Goal: Task Accomplishment & Management: Use online tool/utility

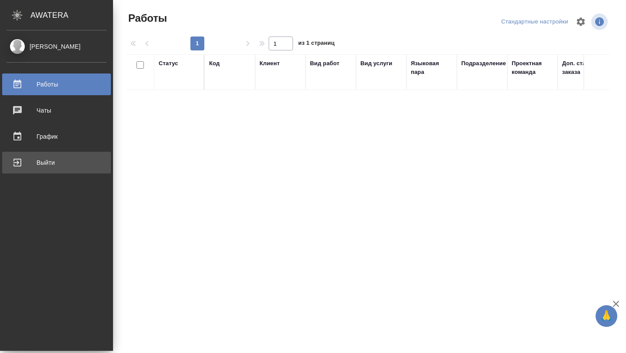
click at [41, 166] on div "Выйти" at bounding box center [57, 162] width 100 height 13
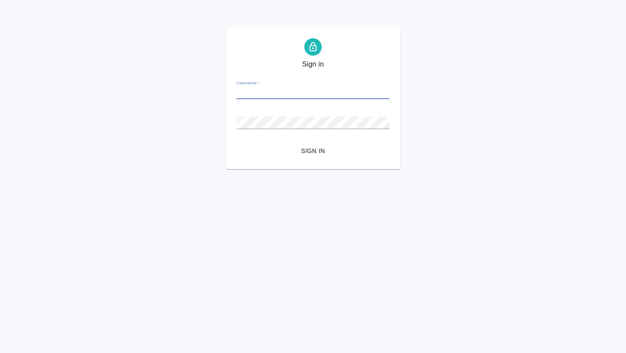
type input "a.gorokhova@awatera.com"
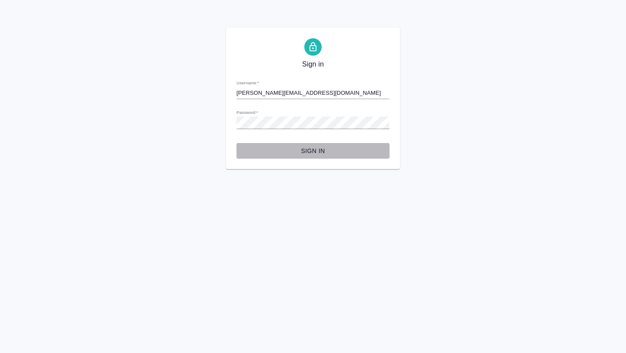
click at [309, 156] on button "Sign in" at bounding box center [313, 151] width 153 height 16
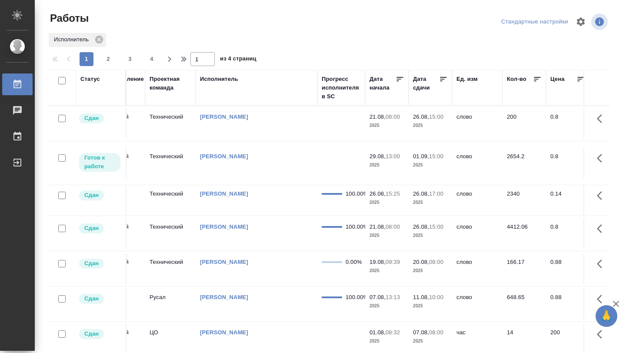
scroll to position [0, 287]
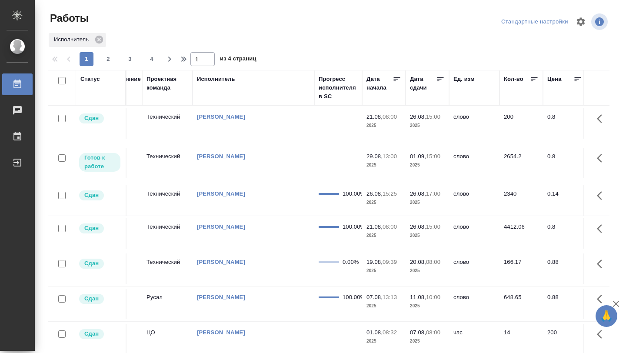
click at [440, 79] on icon at bounding box center [441, 79] width 7 height 4
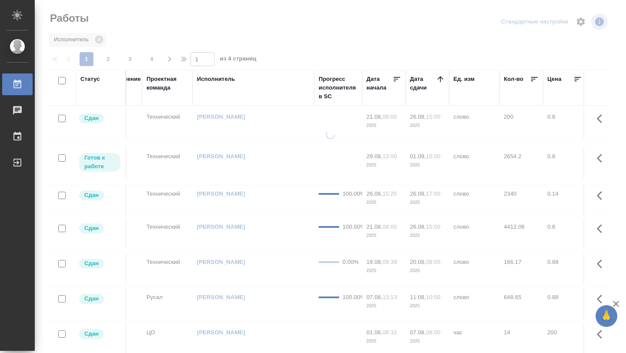
click at [440, 79] on icon at bounding box center [440, 79] width 9 height 9
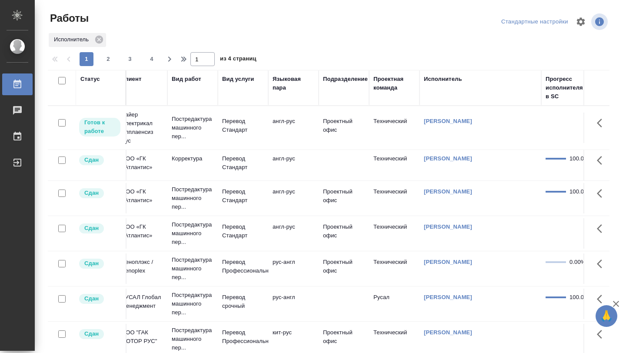
scroll to position [0, 0]
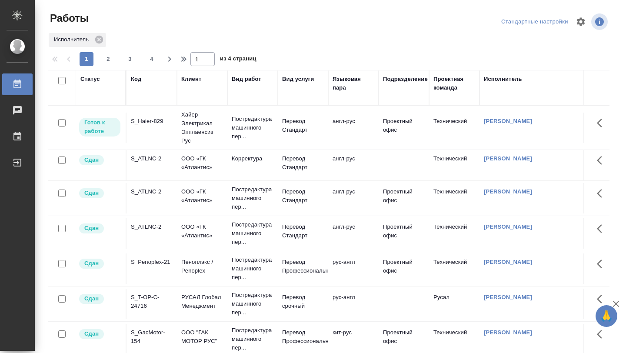
click at [157, 130] on td "S_Haier-829" at bounding box center [152, 128] width 50 height 30
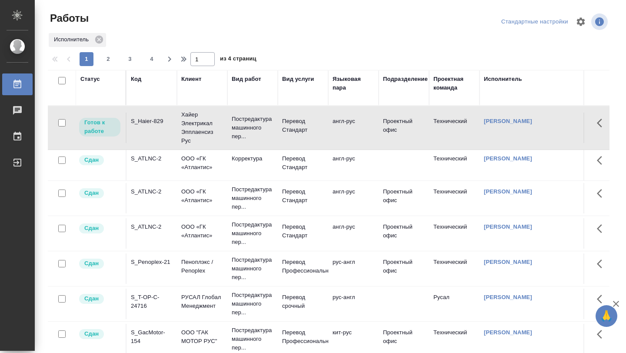
click at [157, 130] on td "S_Haier-829" at bounding box center [152, 128] width 50 height 30
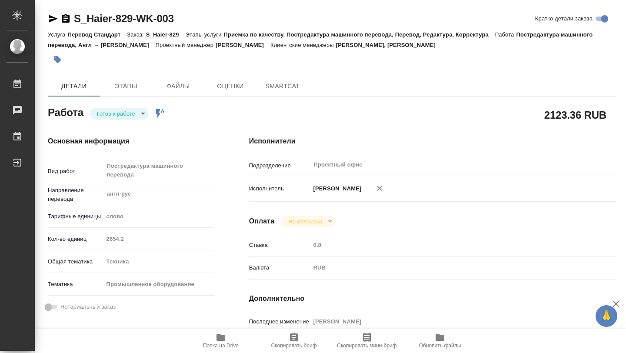
type textarea "x"
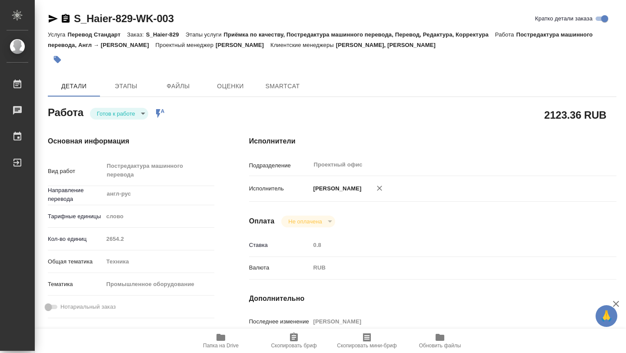
type textarea "x"
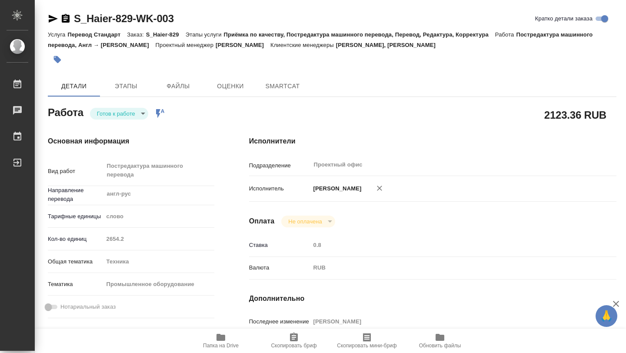
type textarea "x"
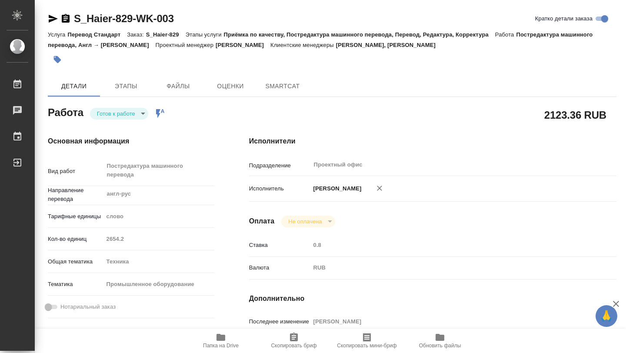
type textarea "x"
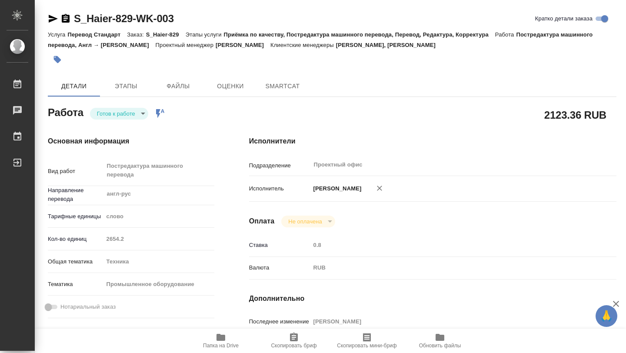
type textarea "x"
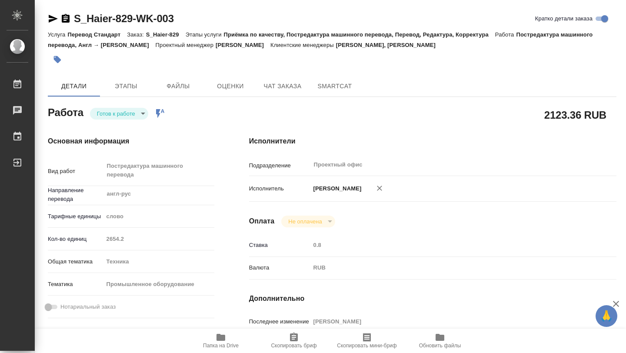
type textarea "x"
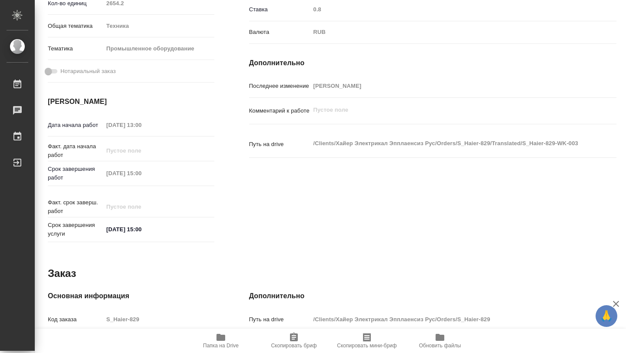
type textarea "x"
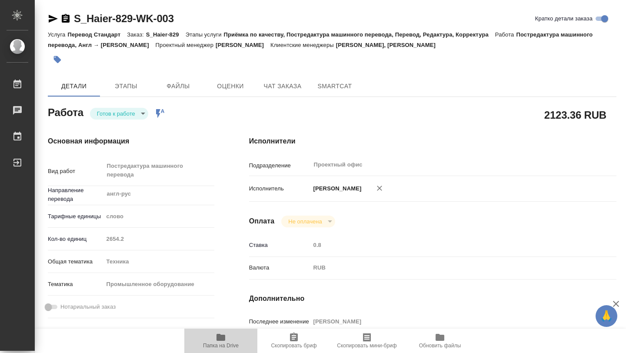
click at [222, 339] on icon "button" at bounding box center [221, 337] width 9 height 7
